Goal: Transaction & Acquisition: Purchase product/service

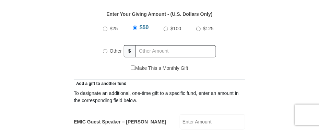
scroll to position [309, 0]
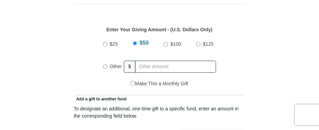
click at [106, 64] on input "Other" at bounding box center [105, 66] width 4 height 4
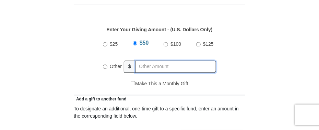
radio input "true"
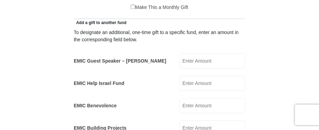
scroll to position [377, 0]
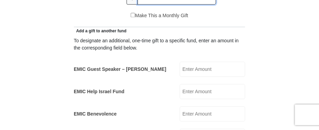
type input "55"
click at [185, 84] on input "EMIC Help Israel Fund" at bounding box center [212, 91] width 65 height 15
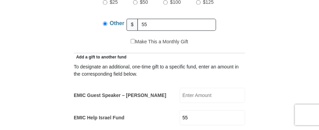
scroll to position [342, 0]
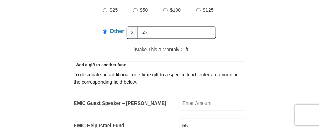
type input "55"
click at [131, 47] on input "Make This a Monthly Gift" at bounding box center [133, 49] width 4 height 4
checkbox input "true"
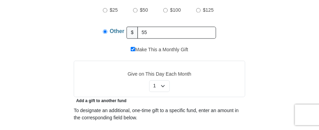
scroll to position [377, 0]
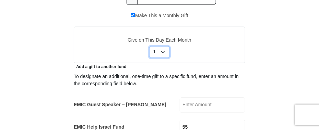
click at [162, 46] on select "Select Day of Month 1 2 3 4 5 6 7 8 9 10 11 12 13 14 15 16 17 18 19 20 21 22 23…" at bounding box center [159, 52] width 21 height 12
select select "5"
click at [149, 46] on select "Select Day of Month 1 2 3 4 5 6 7 8 9 10 11 12 13 14 15 16 17 18 19 20 21 22 23…" at bounding box center [159, 52] width 21 height 12
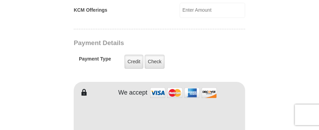
scroll to position [617, 0]
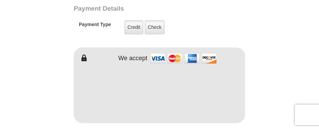
type input "Timothy"
type input "Diehl"
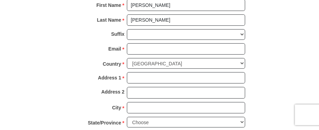
scroll to position [788, 0]
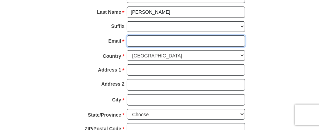
click at [130, 35] on input "Email *" at bounding box center [186, 41] width 118 height 12
type input "timandretta33@gmail.com"
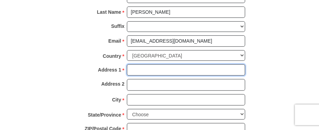
type input "4419 Radio Road"
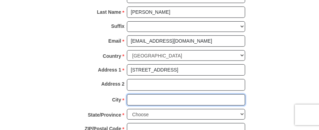
type input "Dexter"
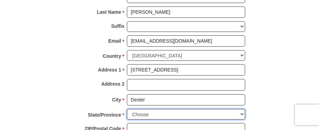
select select "KY"
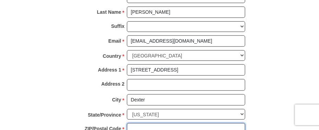
type input "42036"
type input "6066700048"
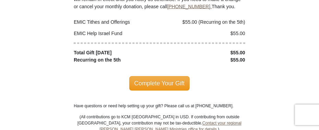
scroll to position [994, 0]
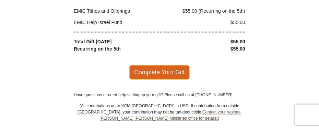
click at [156, 65] on span "Complete Your Gift" at bounding box center [159, 72] width 61 height 14
